Goal: Find specific page/section: Find specific page/section

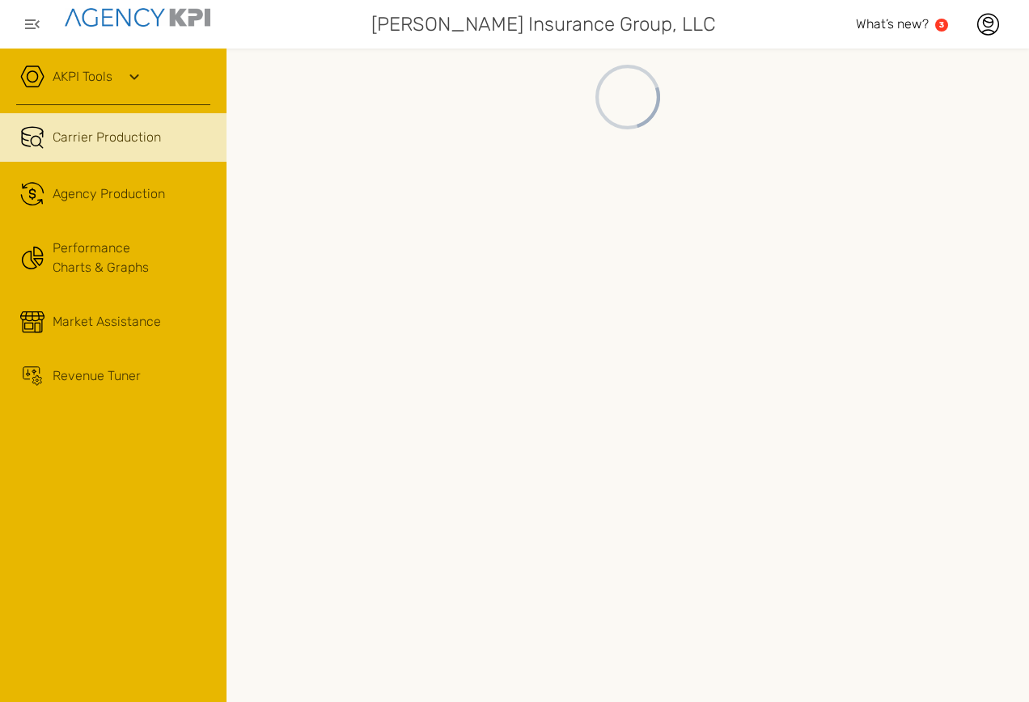
click at [70, 91] on div "AKPI Tools" at bounding box center [113, 85] width 194 height 40
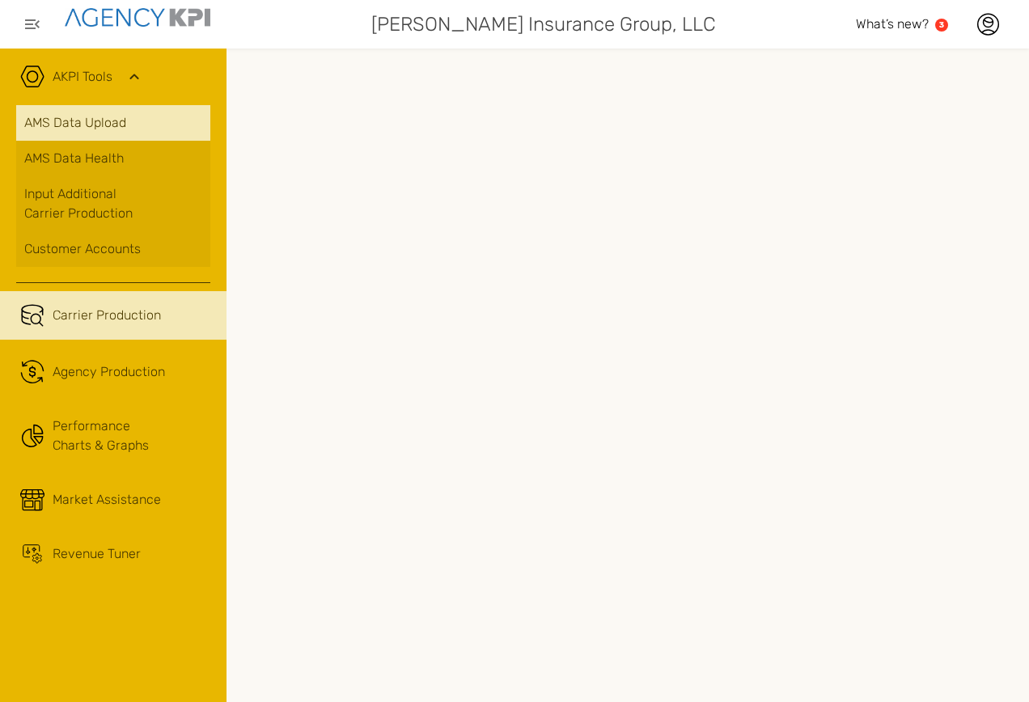
click at [59, 120] on link "AMS Data Upload" at bounding box center [113, 123] width 194 height 36
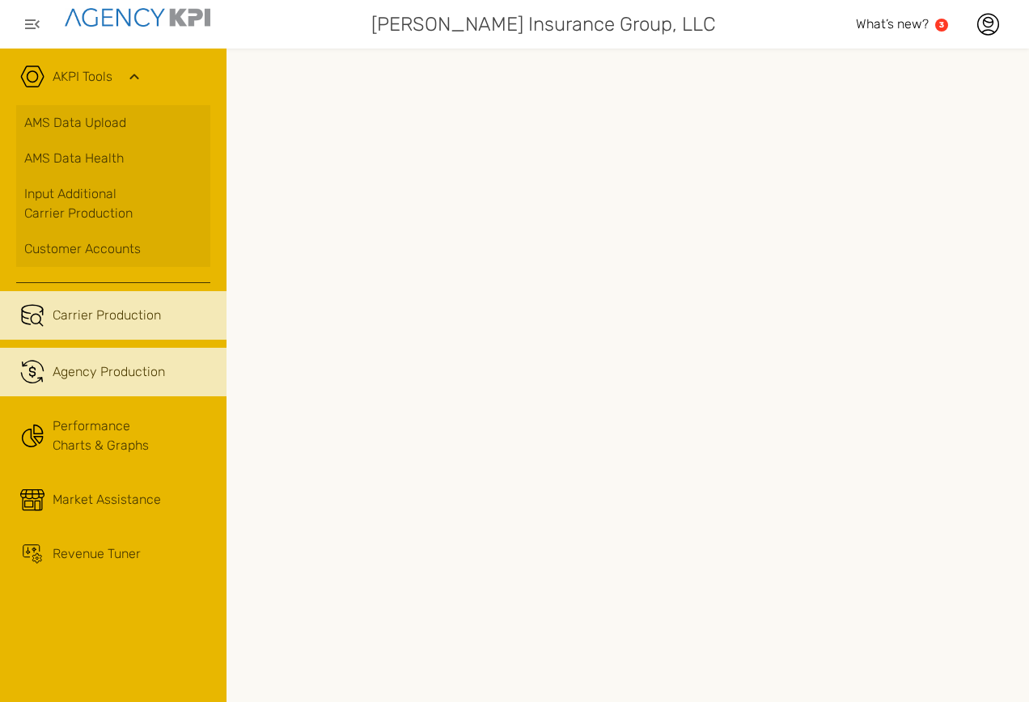
click at [102, 363] on span "Agency Production" at bounding box center [109, 371] width 112 height 19
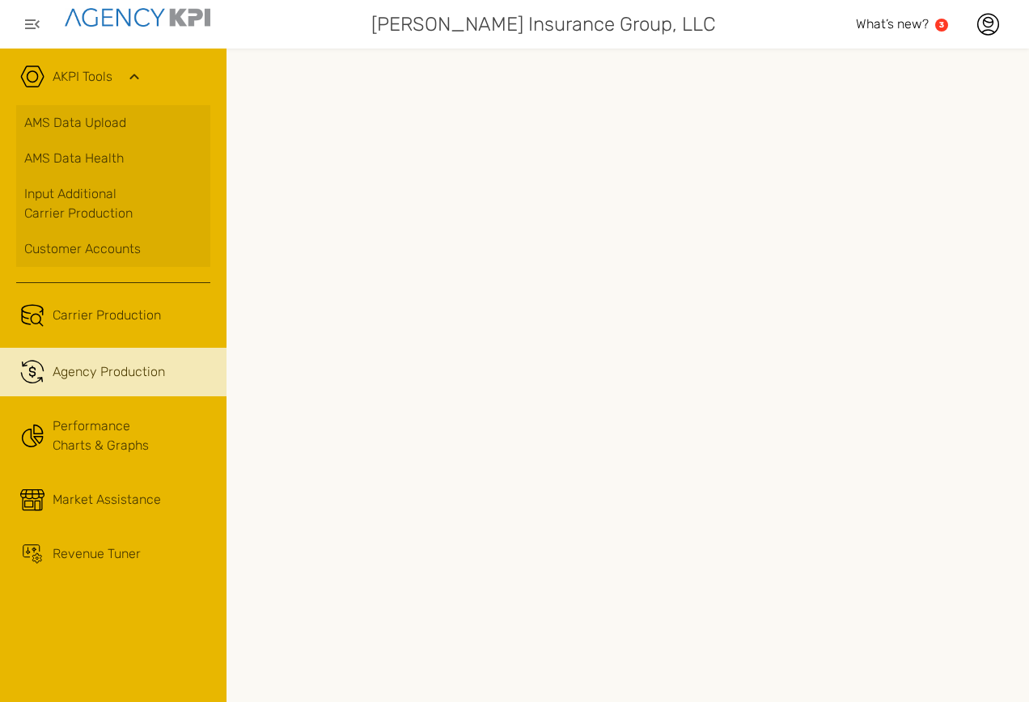
scroll to position [0, 346]
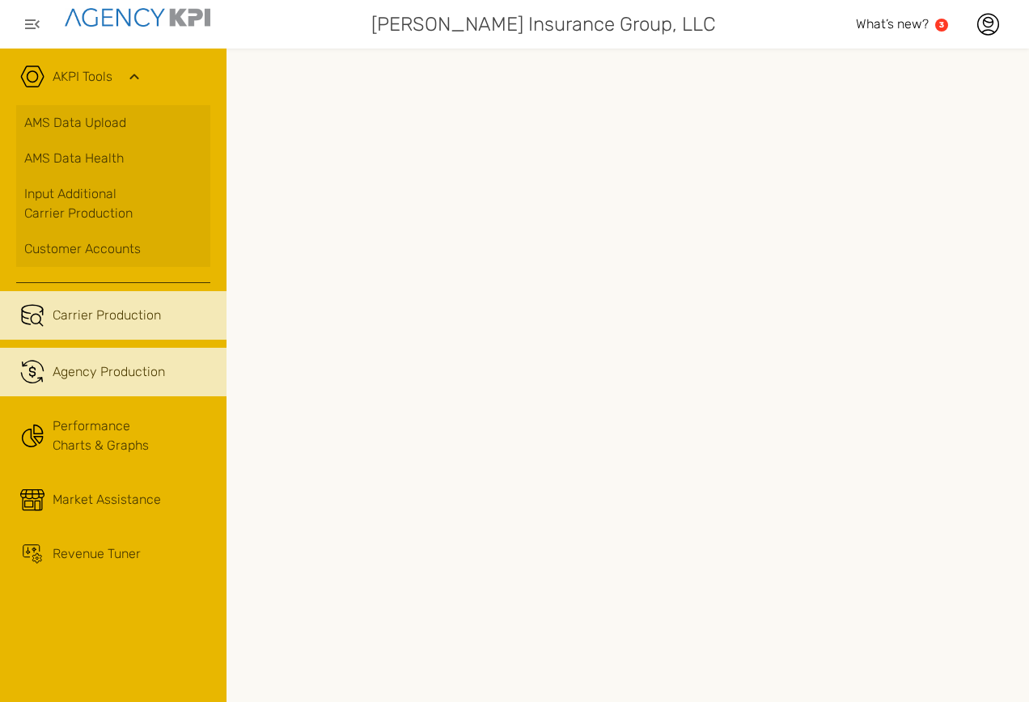
click at [74, 314] on span "Carrier Production" at bounding box center [107, 315] width 108 height 19
click at [71, 371] on span "Agency Production" at bounding box center [109, 371] width 112 height 19
click at [76, 319] on span "Carrier Production" at bounding box center [107, 315] width 108 height 19
click at [101, 372] on span "Agency Production" at bounding box center [109, 371] width 112 height 19
